Goal: Information Seeking & Learning: Learn about a topic

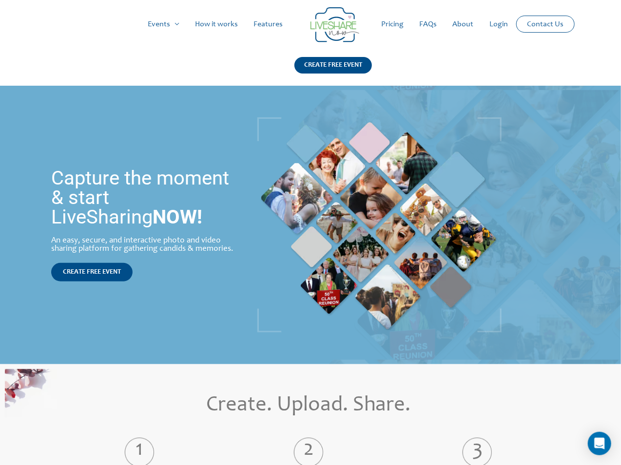
click at [396, 22] on link "Pricing" at bounding box center [392, 24] width 38 height 31
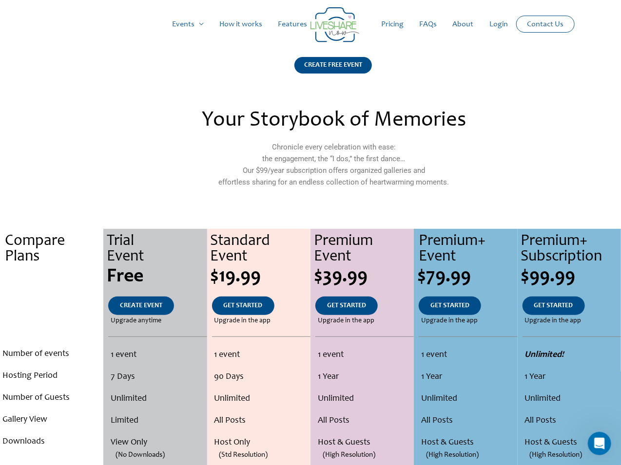
click at [240, 25] on link "How it works" at bounding box center [240, 24] width 58 height 31
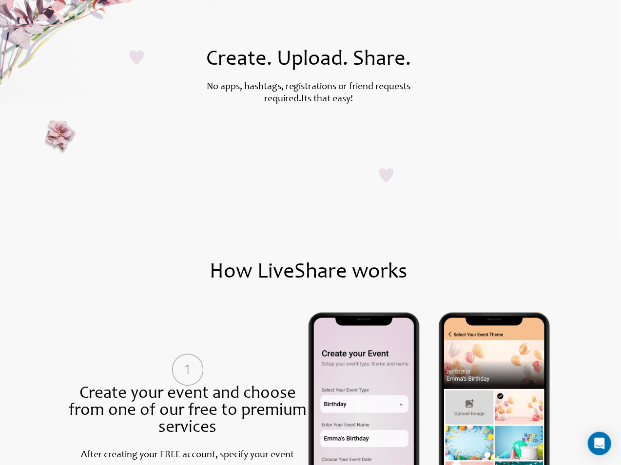
scroll to position [146, 0]
